Goal: Task Accomplishment & Management: Manage account settings

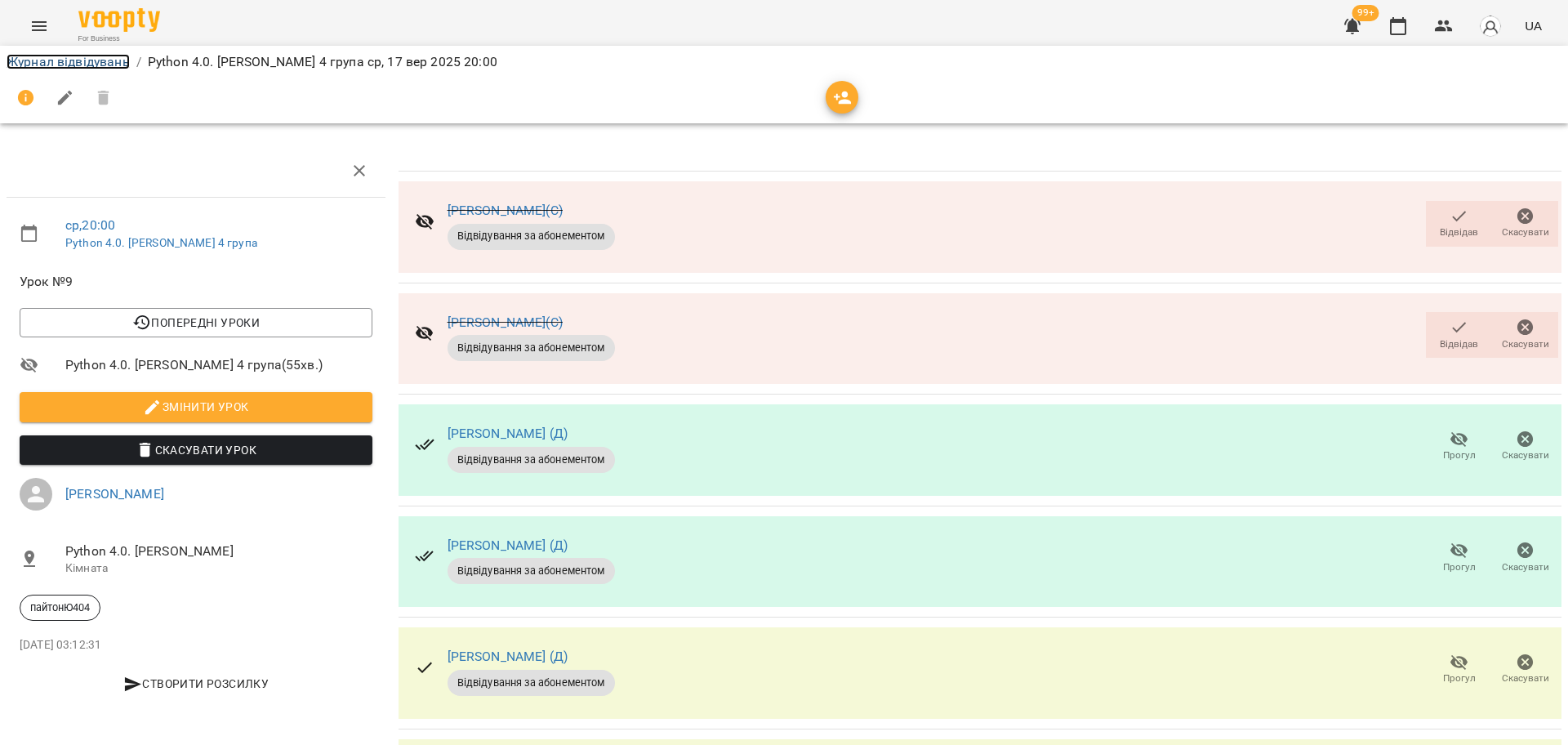
drag, startPoint x: 0, startPoint y: 0, endPoint x: 111, endPoint y: 63, distance: 127.6
click at [111, 59] on link "Журнал відвідувань" at bounding box center [68, 62] width 123 height 16
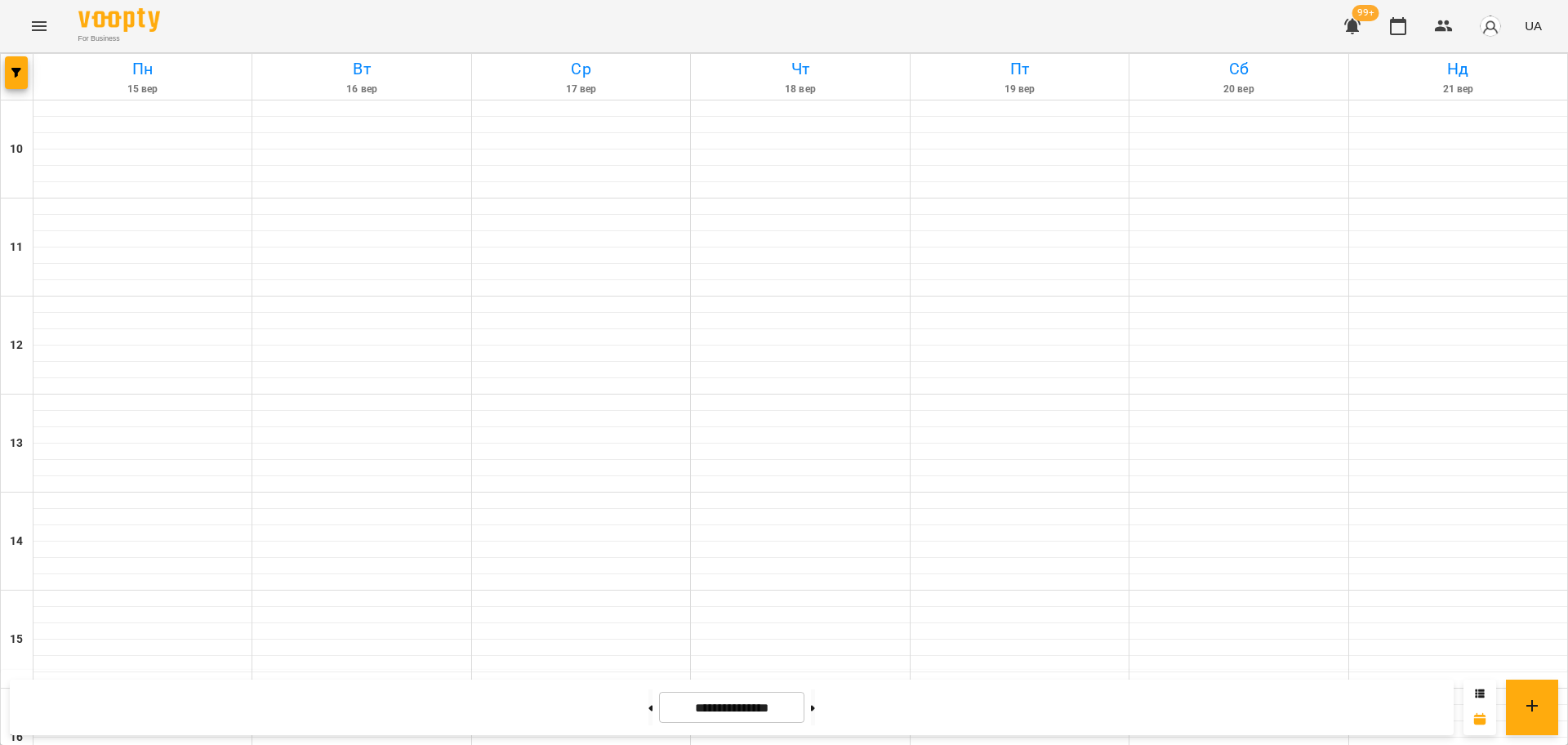
scroll to position [704, 0]
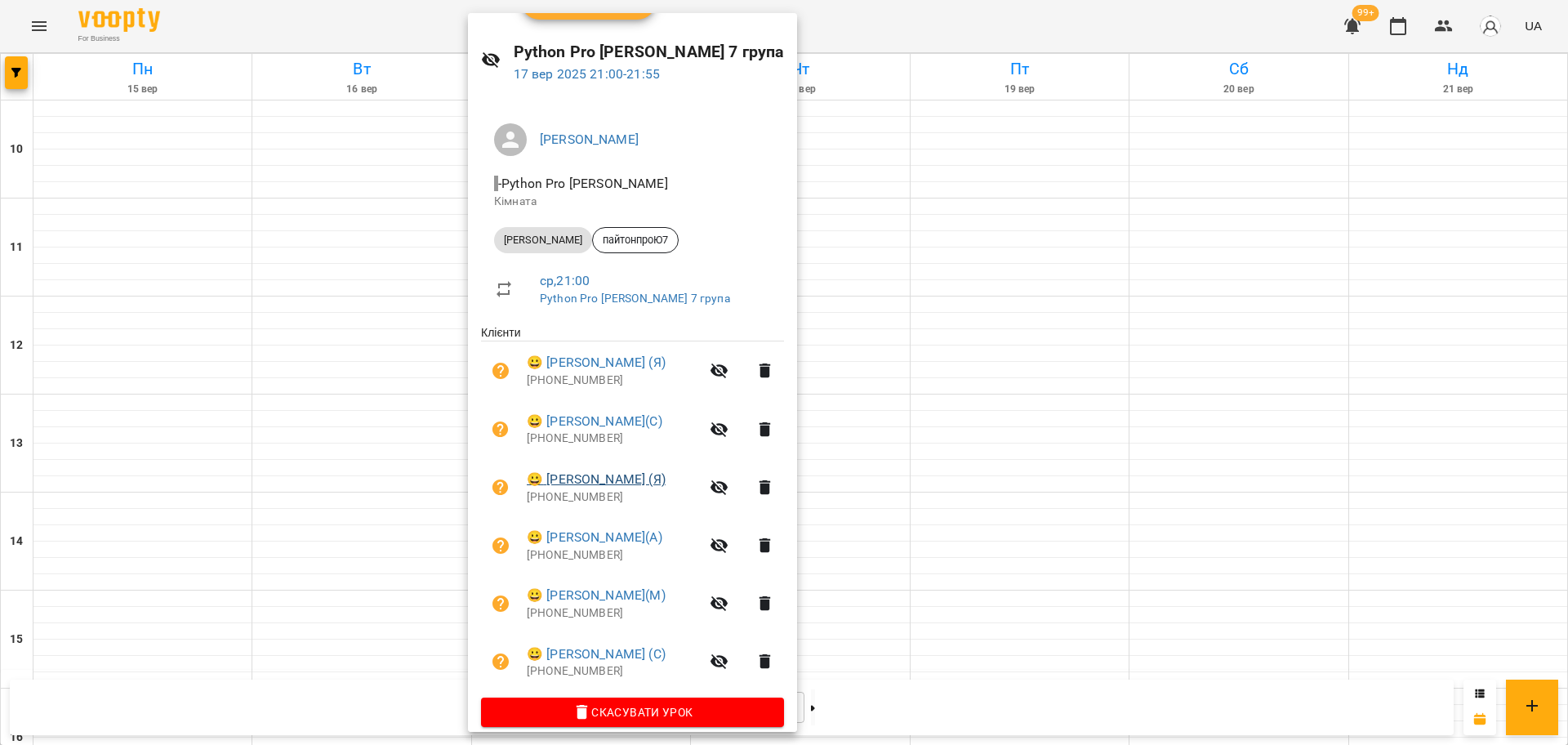
scroll to position [57, 0]
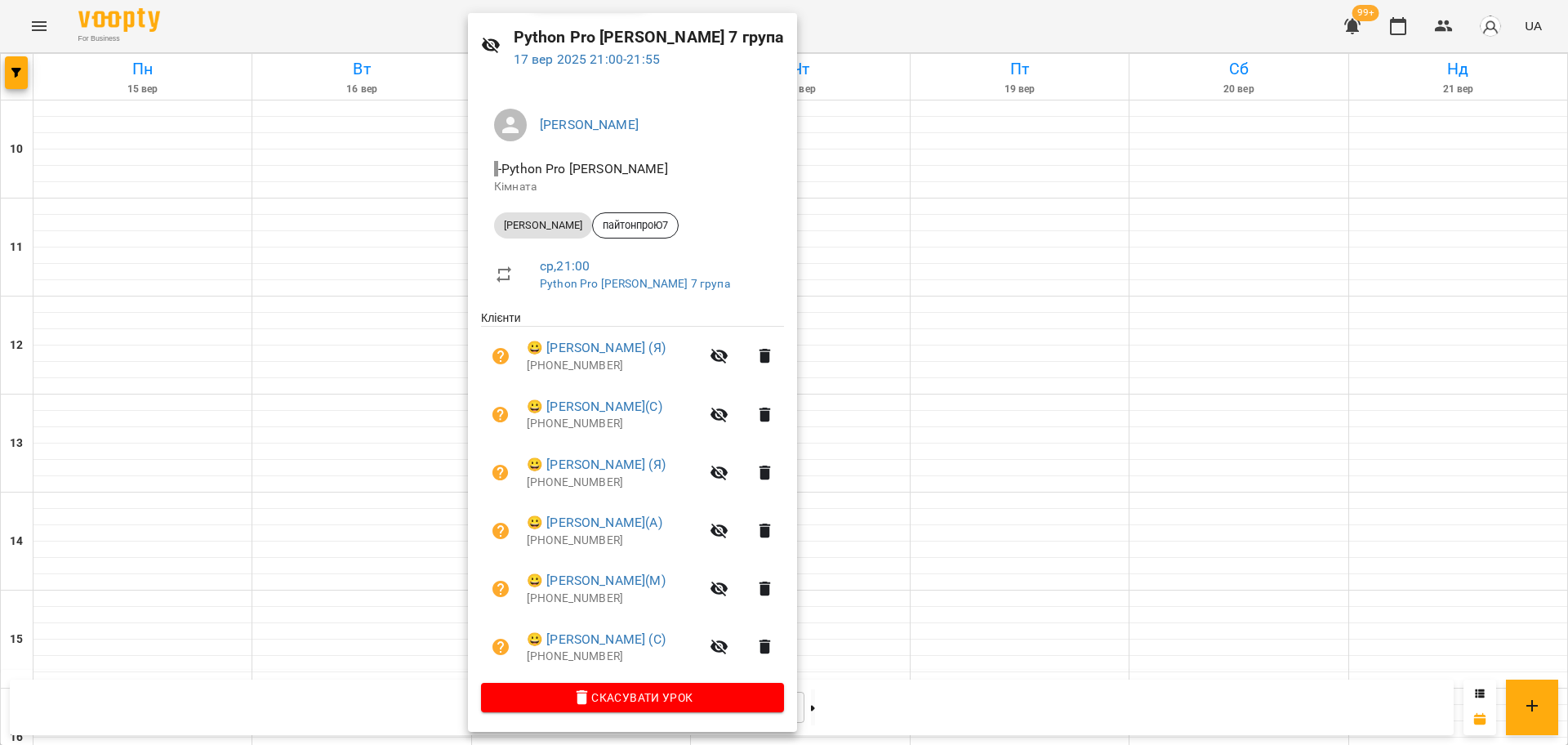
click at [875, 34] on div at bounding box center [784, 372] width 1568 height 745
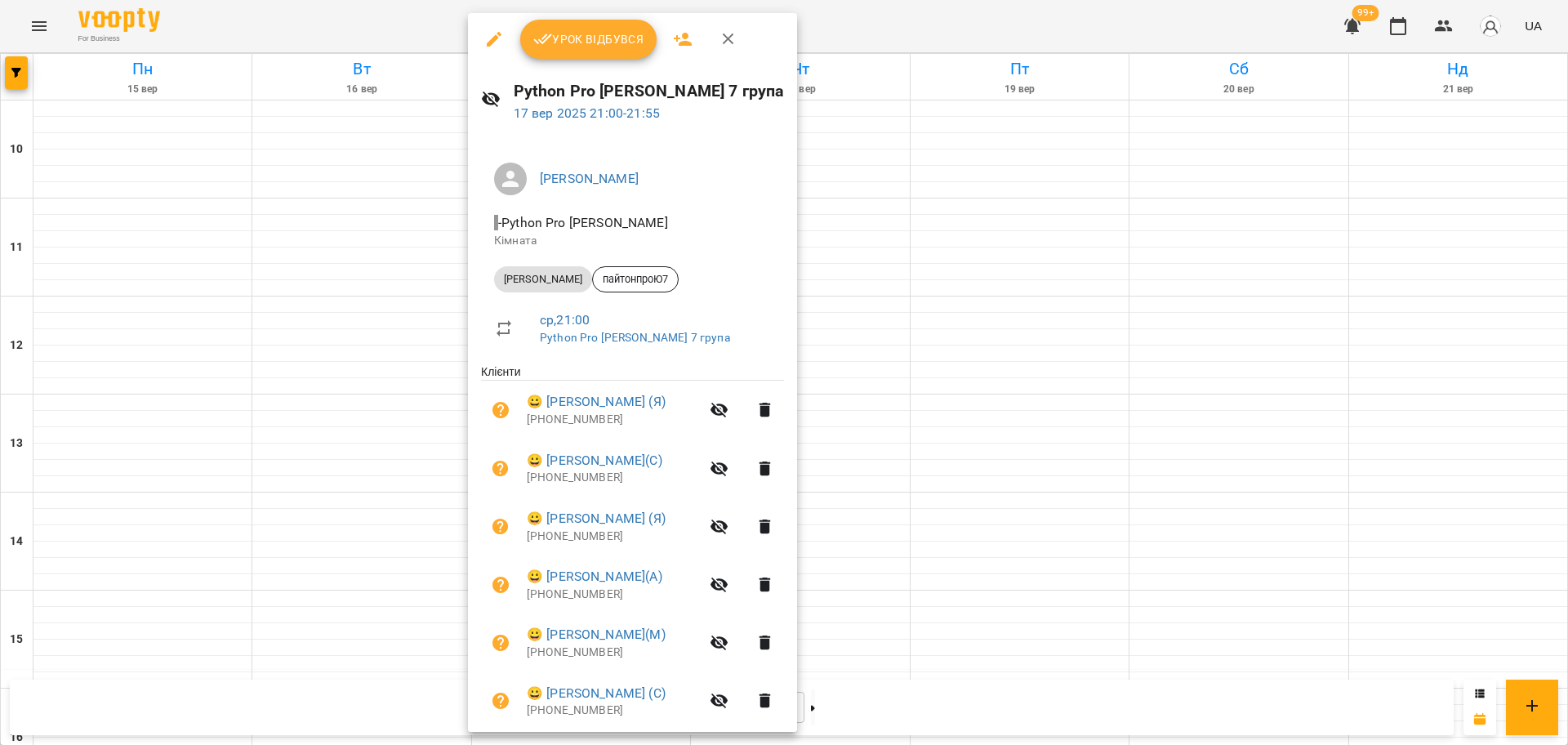
click at [564, 38] on span "Урок відбувся" at bounding box center [588, 40] width 111 height 20
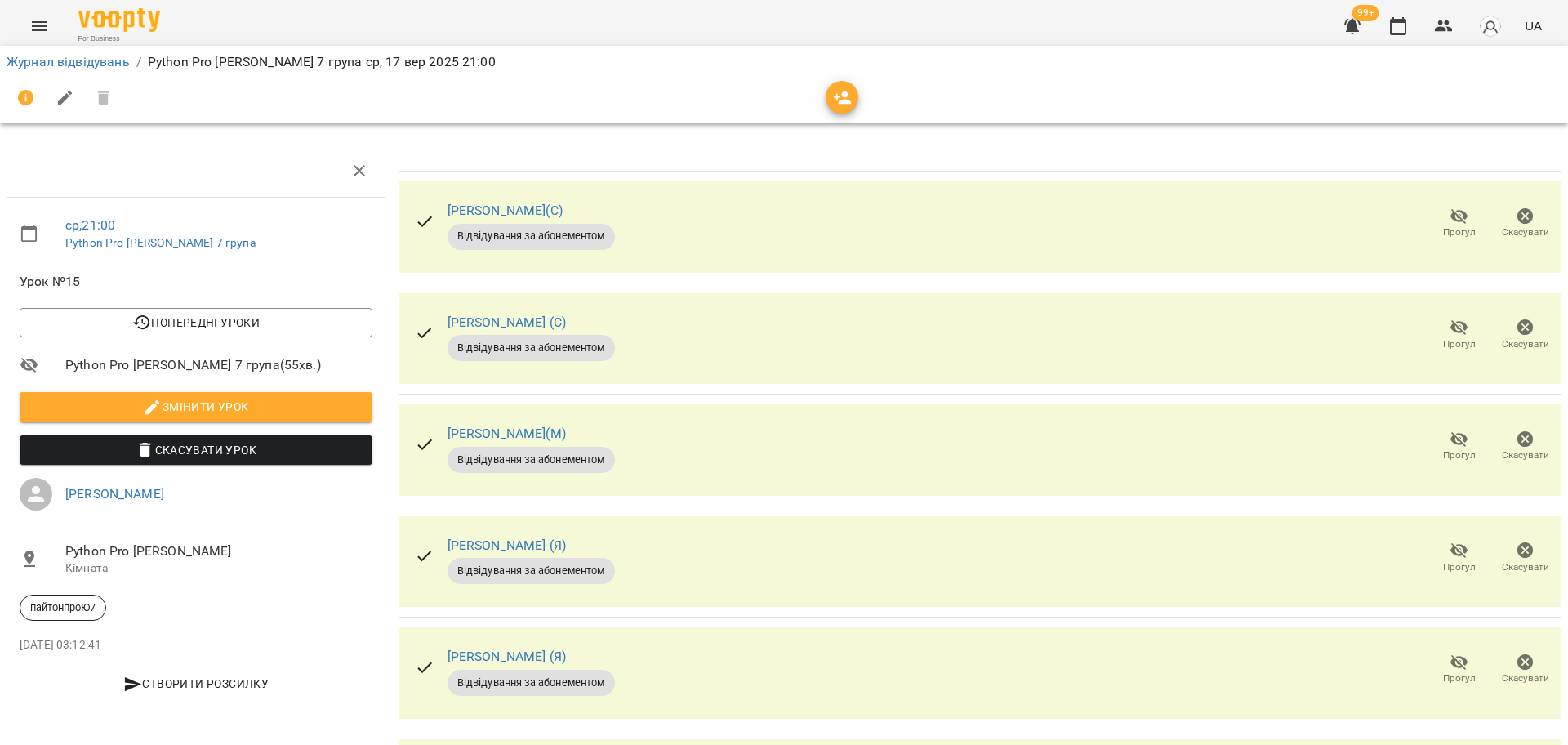
click at [1436, 334] on span "Прогул" at bounding box center [1459, 334] width 47 height 33
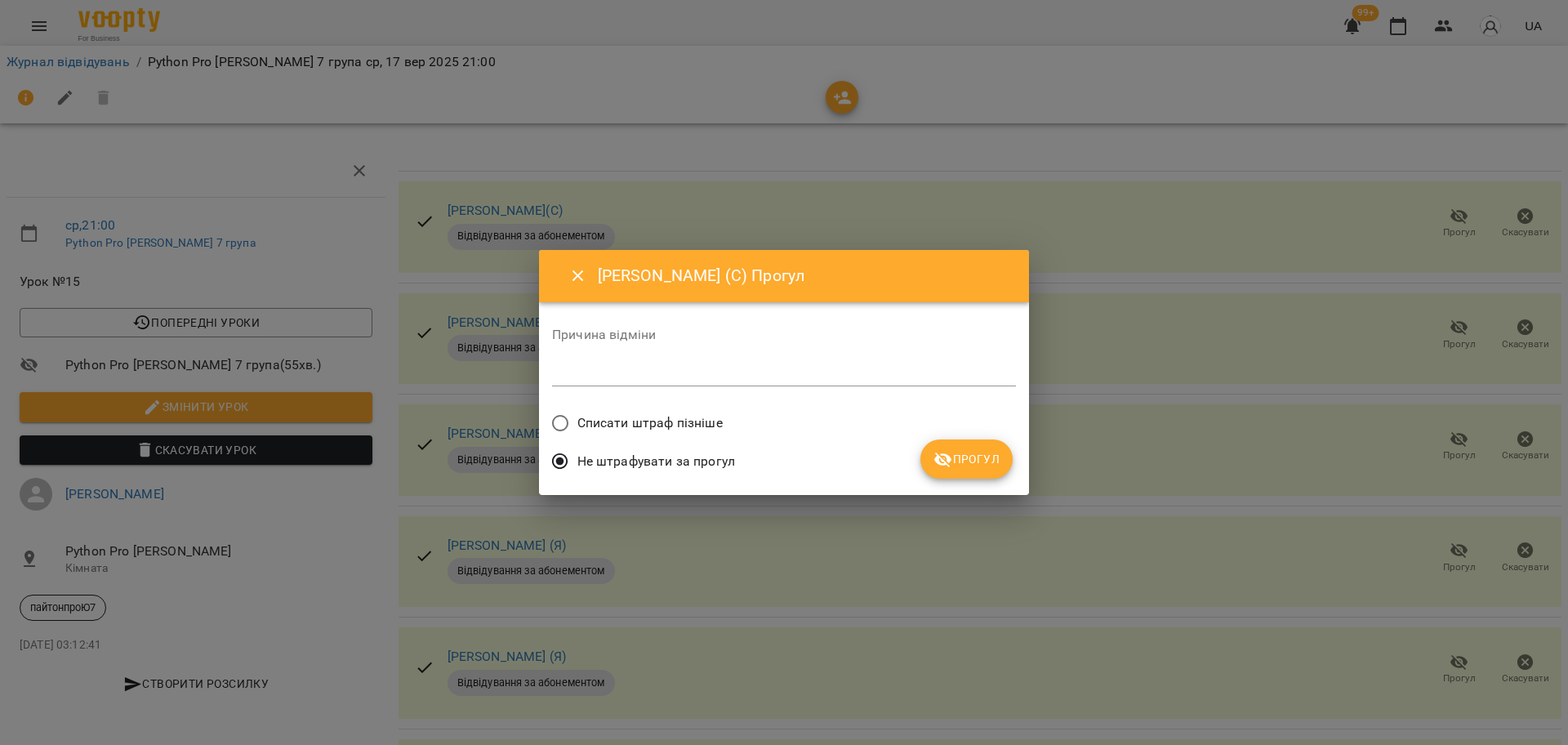
click at [715, 419] on span "Списати штраф пізніше" at bounding box center [650, 423] width 146 height 20
click at [939, 462] on icon "submit" at bounding box center [944, 460] width 18 height 16
